Goal: Information Seeking & Learning: Understand process/instructions

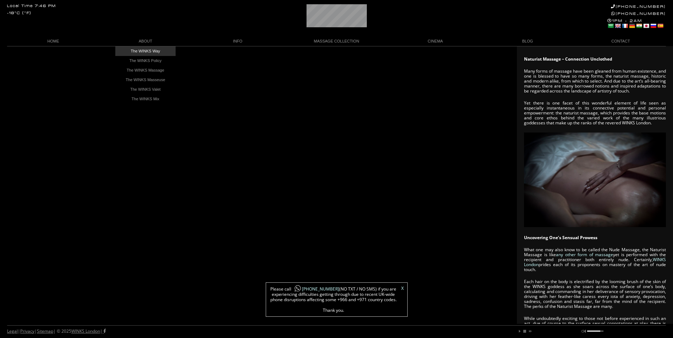
click at [146, 50] on link "The WINKS Way" at bounding box center [145, 51] width 60 height 10
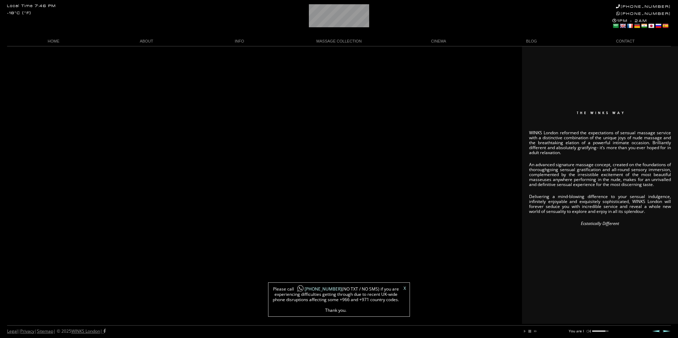
click at [155, 68] on div "WINKS London reformed the expectations of sensual massage service with a distin…" at bounding box center [339, 185] width 678 height 278
click at [155, 69] on body "Local Time 7:46 PM -18°C (°F) [PHONE_NUMBER] [PHONE_NUMBER] 1PM - 2AM Select La…" at bounding box center [339, 185] width 678 height 278
click at [149, 70] on link "The WINKS Massage" at bounding box center [146, 71] width 60 height 10
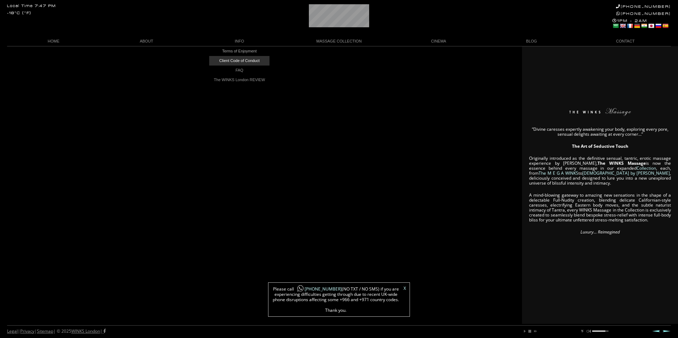
click at [235, 60] on link "Client Code of Conduct" at bounding box center [239, 61] width 60 height 10
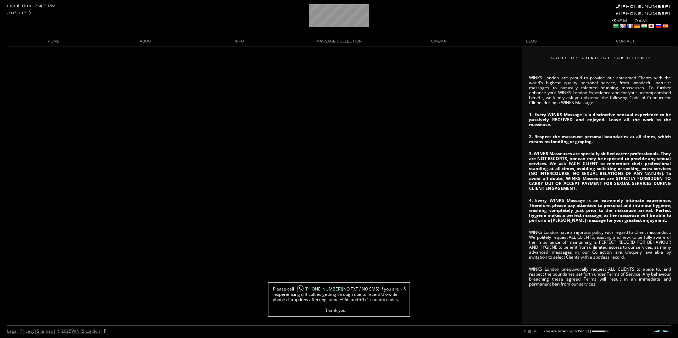
scroll to position [0, 41]
